Goal: Information Seeking & Learning: Learn about a topic

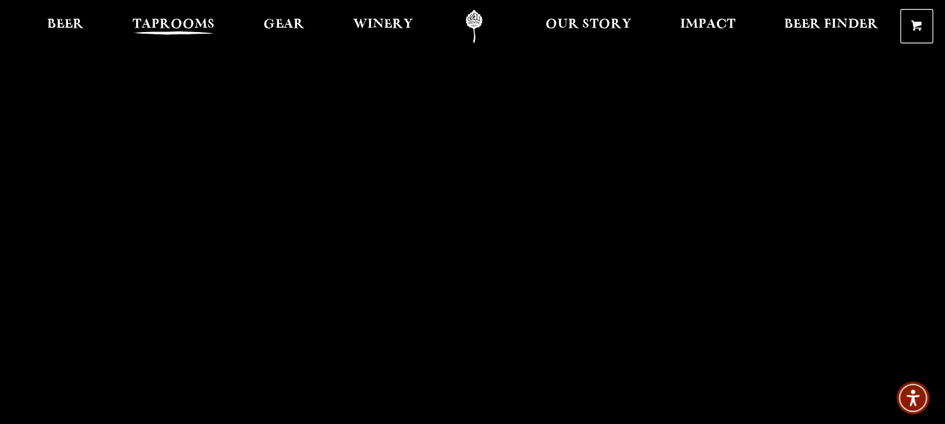
click at [195, 22] on span "Taprooms" at bounding box center [173, 25] width 82 height 12
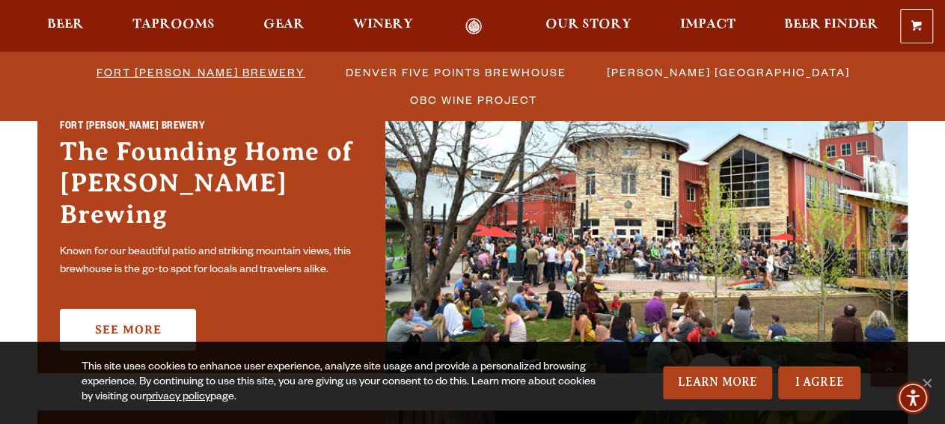
scroll to position [503, 0]
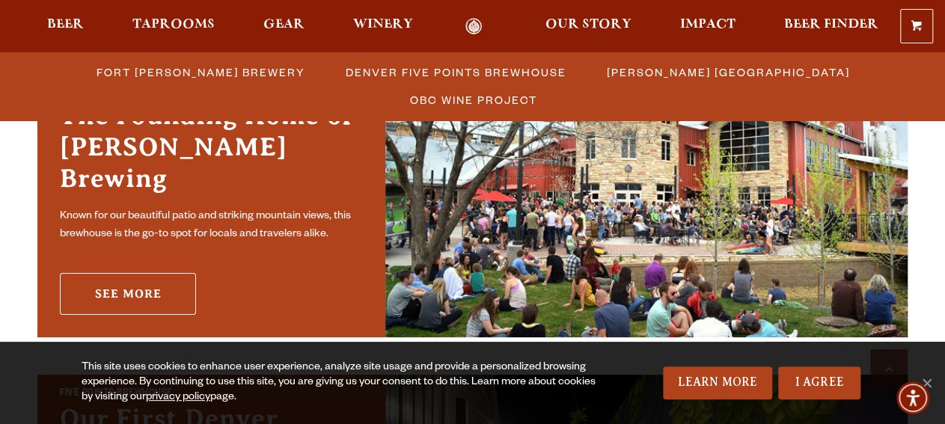
click at [126, 276] on link "See More" at bounding box center [128, 294] width 136 height 42
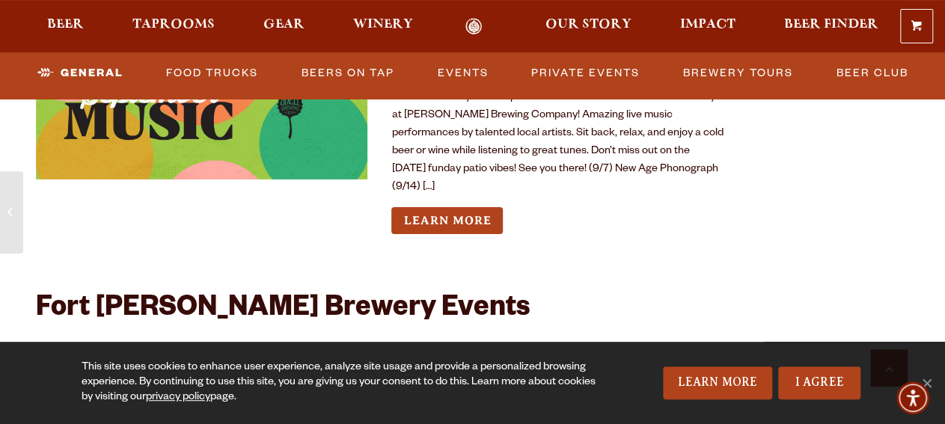
scroll to position [5615, 0]
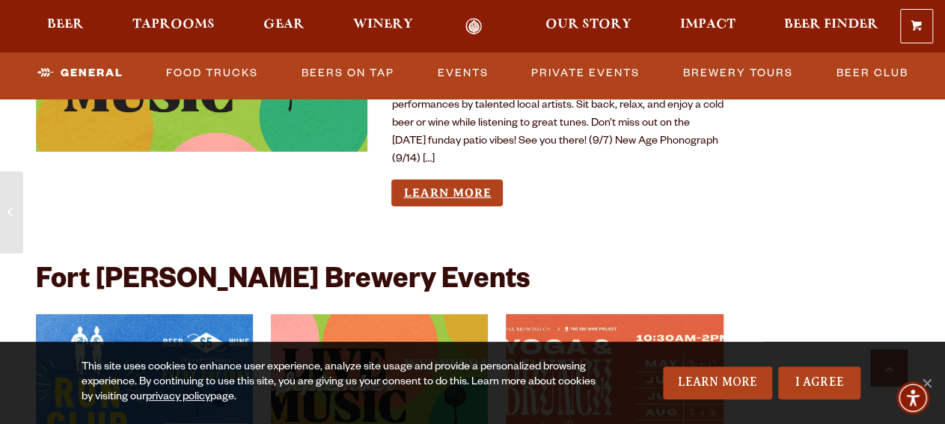
click at [452, 181] on link "Learn More" at bounding box center [446, 194] width 111 height 28
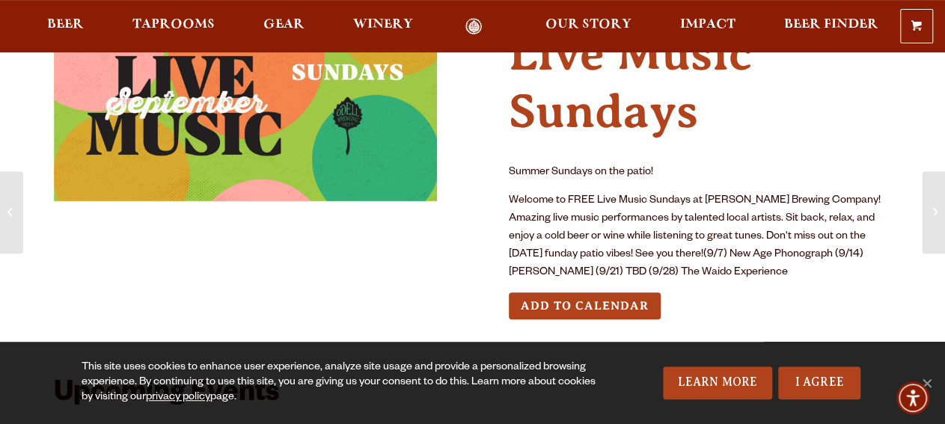
scroll to position [84, 0]
